Goal: Communication & Community: Ask a question

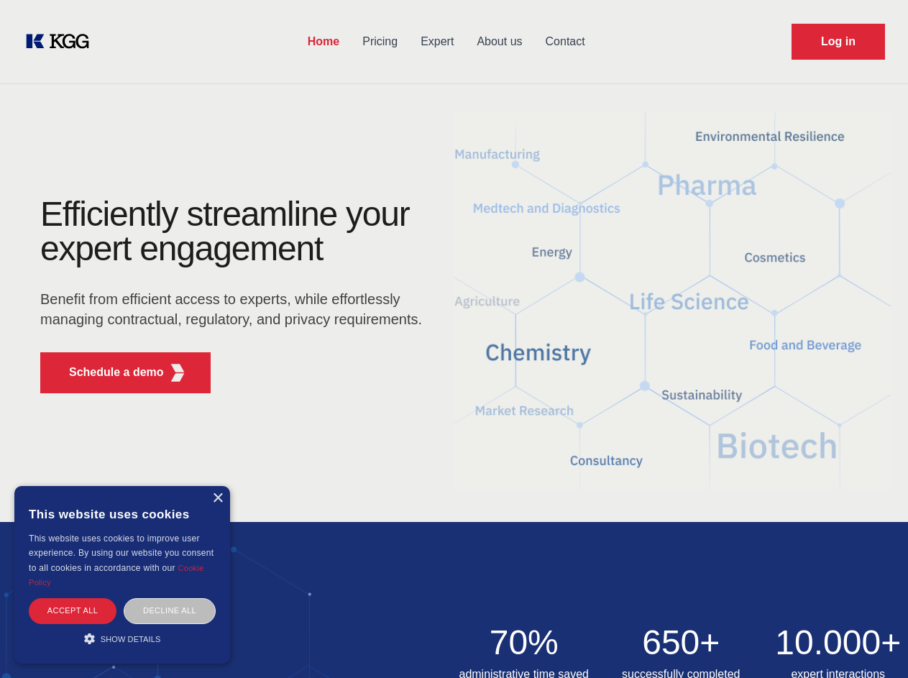
click at [454, 339] on div "Efficiently streamline your expert engagement Benefit from efficient access to …" at bounding box center [235, 301] width 437 height 208
click at [108, 373] on p "Schedule a demo" at bounding box center [116, 372] width 95 height 17
click at [217, 498] on div "× This website uses cookies This website uses cookies to improve user experienc…" at bounding box center [122, 575] width 216 height 178
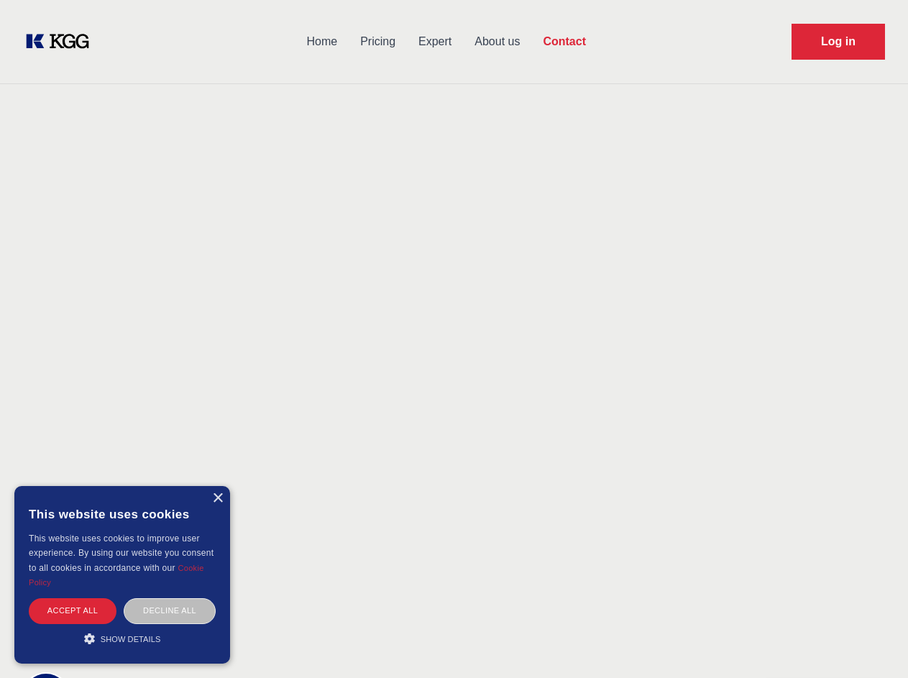
click at [73, 611] on div "Accept all" at bounding box center [73, 610] width 88 height 25
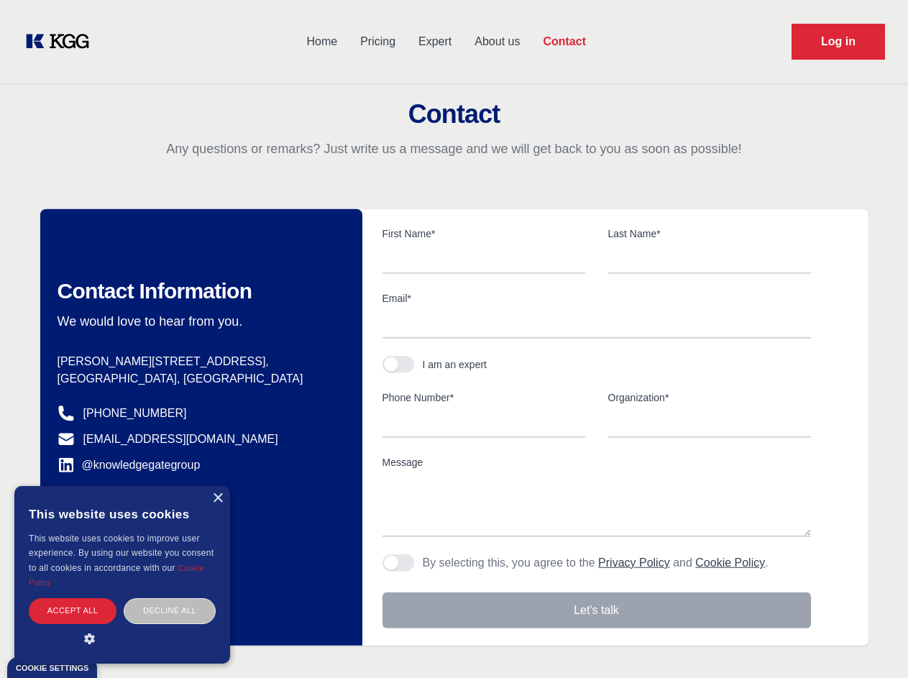
click at [170, 611] on div "Decline all" at bounding box center [170, 610] width 92 height 25
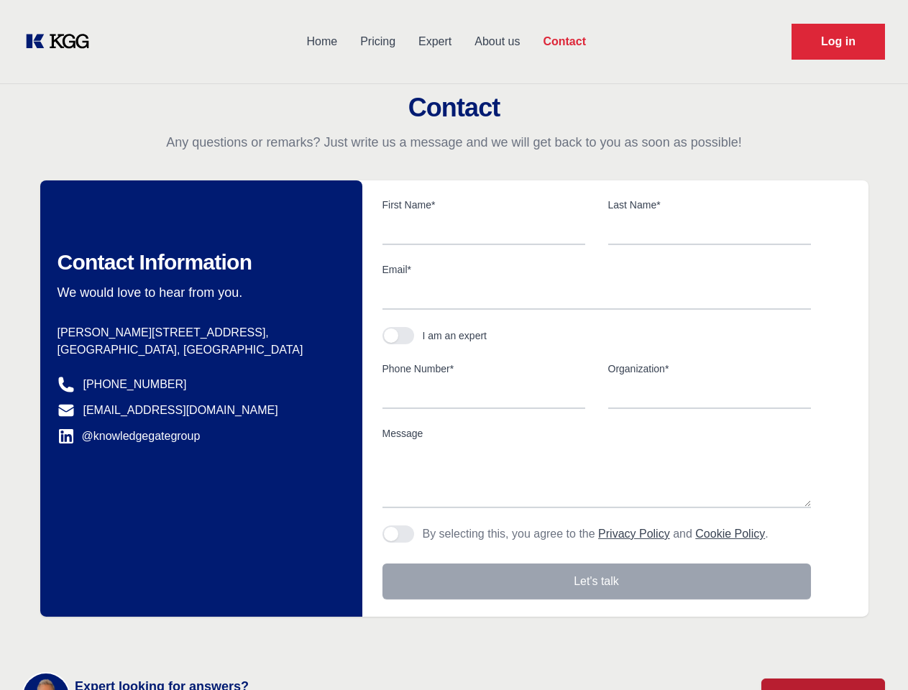
click at [122, 639] on main "Contact Any questions or remarks? Just write us a message and we will get back …" at bounding box center [454, 374] width 908 height 749
